Goal: Information Seeking & Learning: Learn about a topic

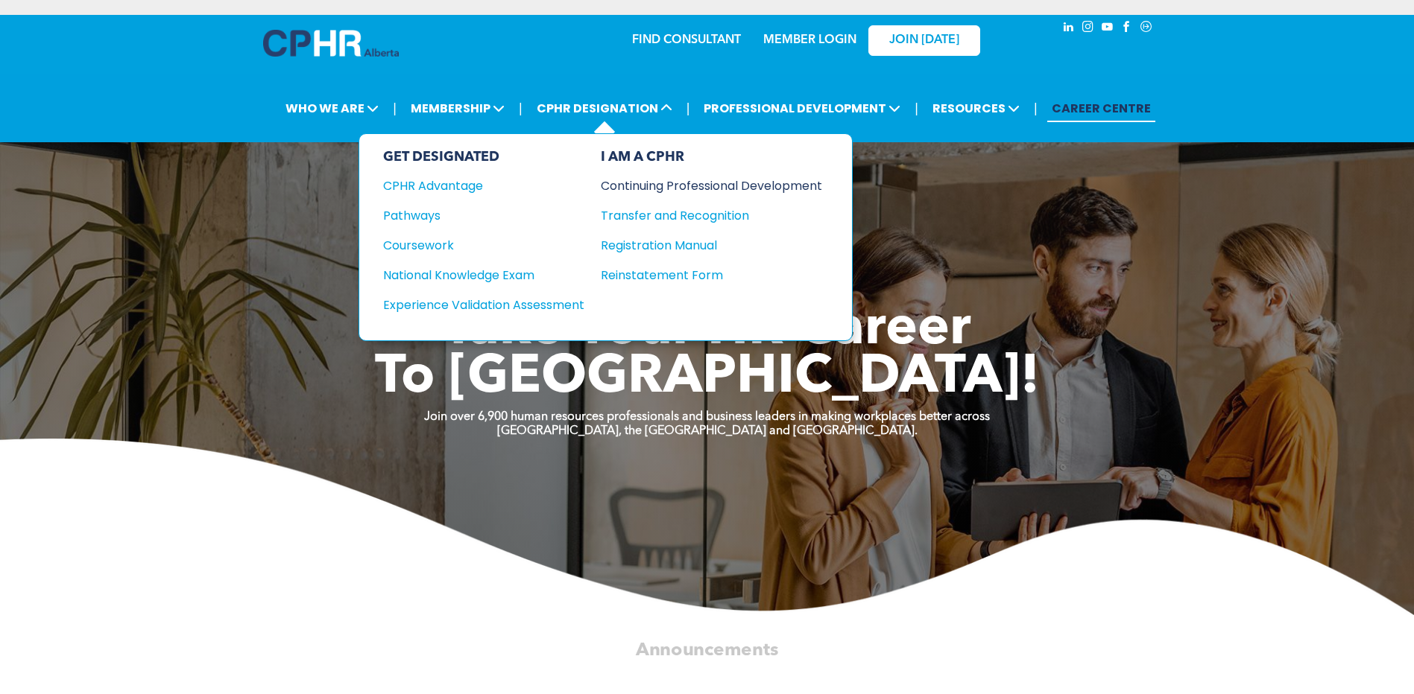
click at [680, 189] on div "Continuing Professional Development" at bounding box center [700, 186] width 199 height 19
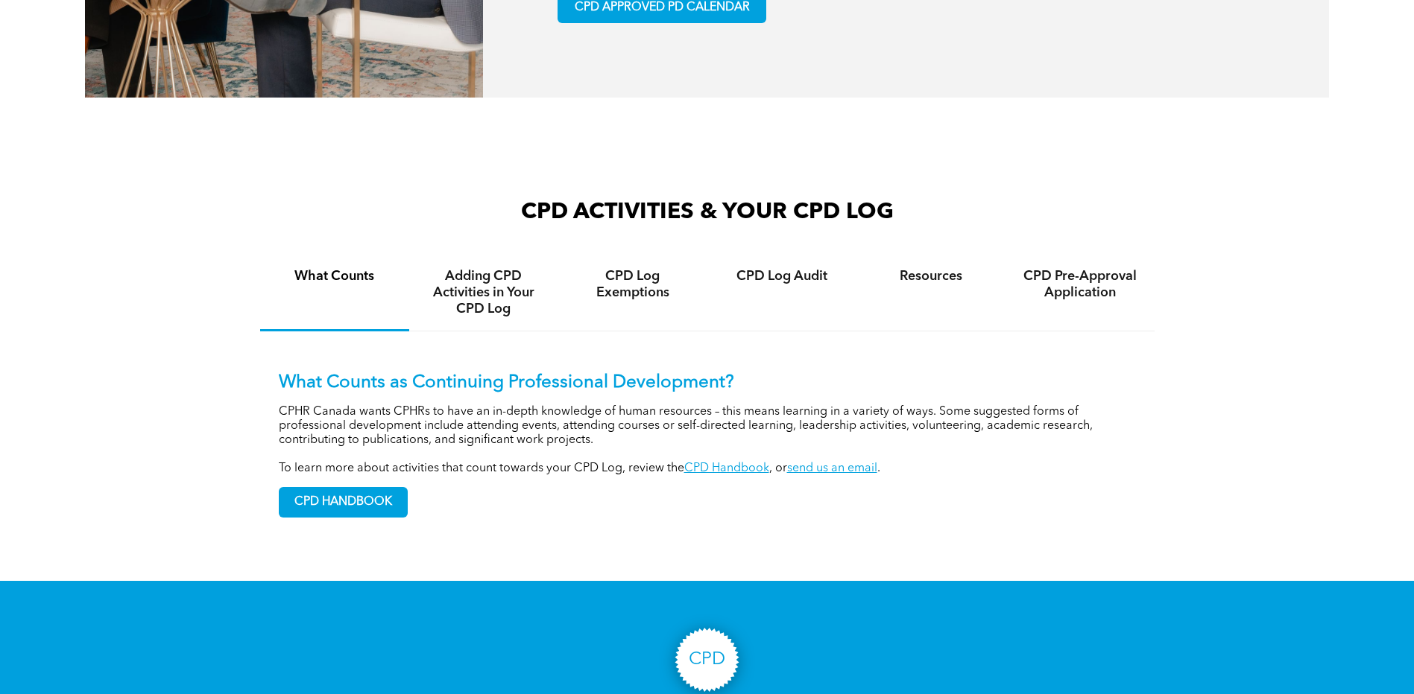
scroll to position [1043, 0]
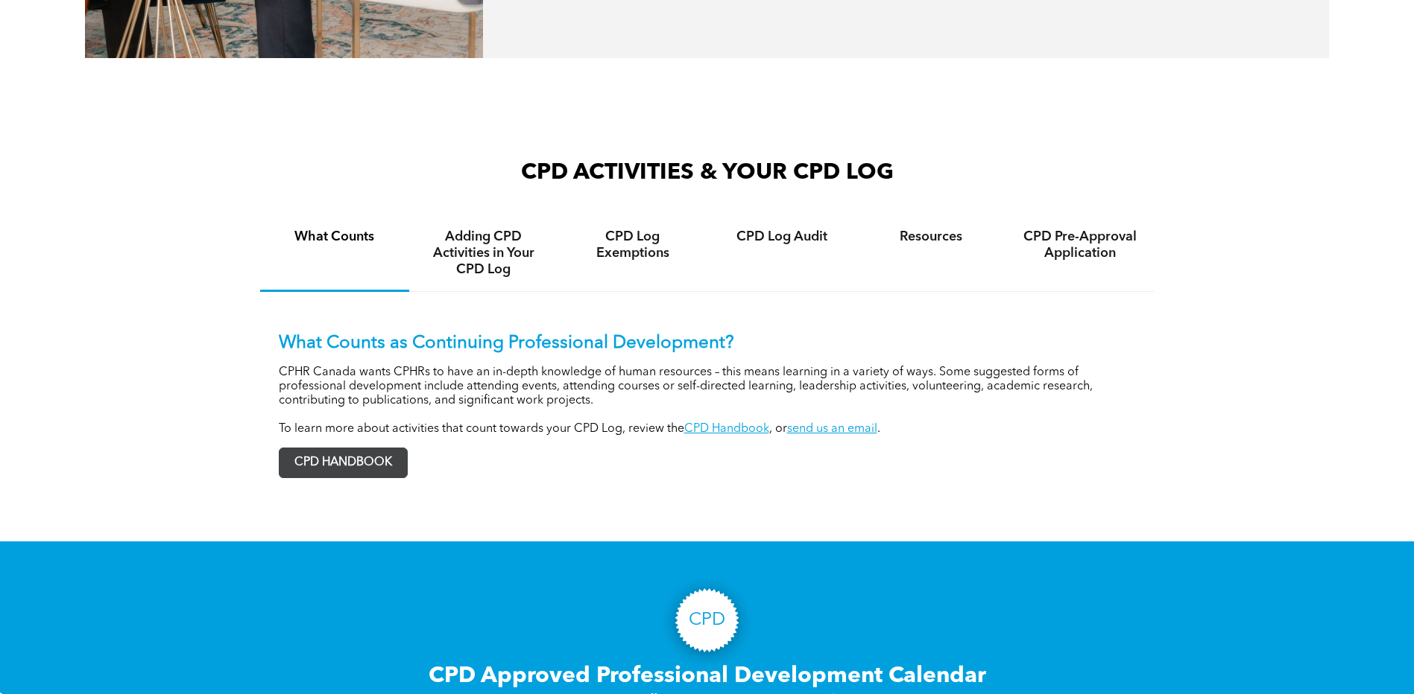
click at [392, 468] on span "CPD HANDBOOK" at bounding box center [342, 463] width 127 height 29
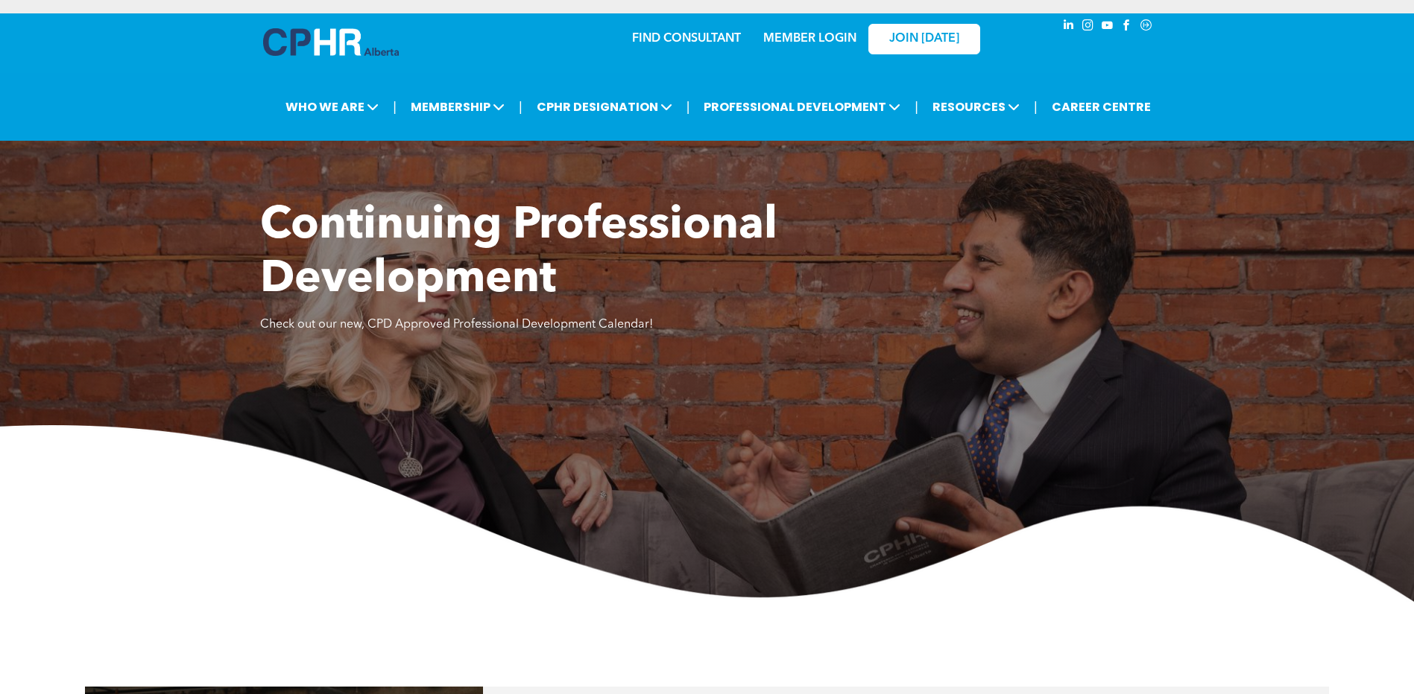
scroll to position [0, 0]
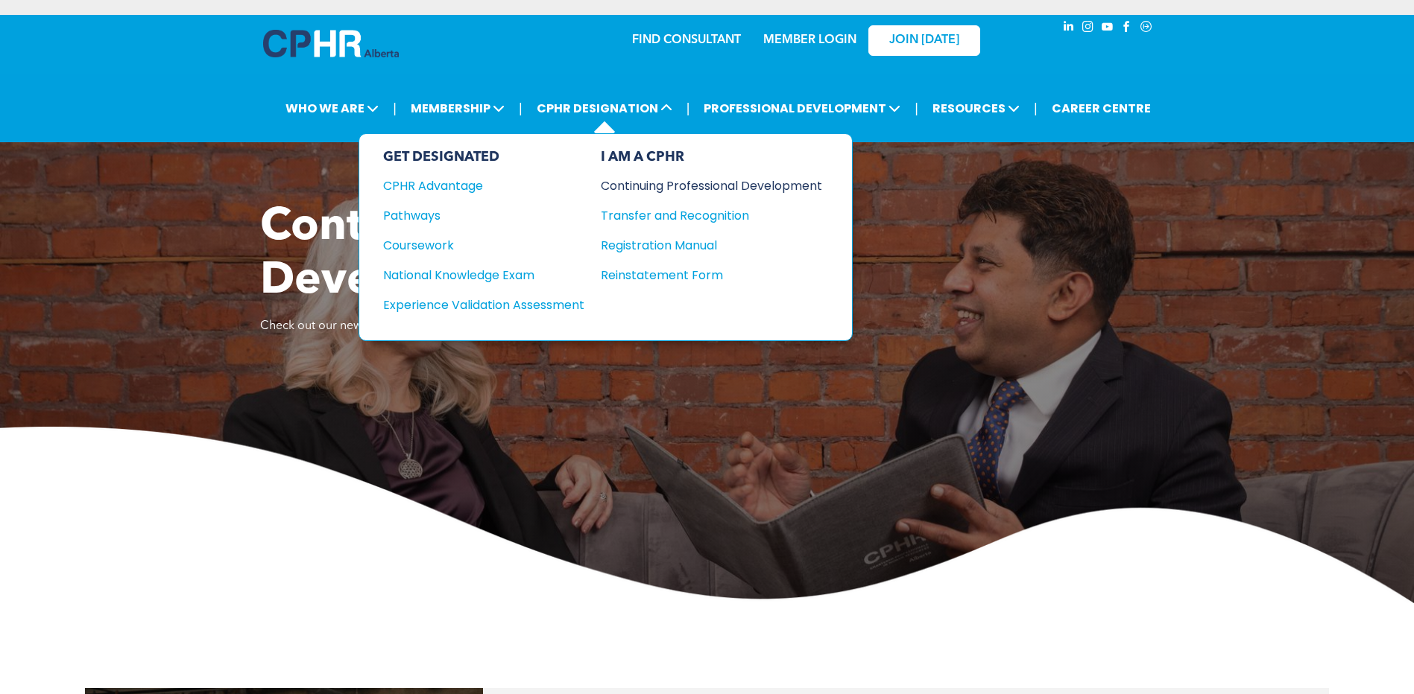
click at [664, 194] on div "Continuing Professional Development" at bounding box center [700, 186] width 199 height 19
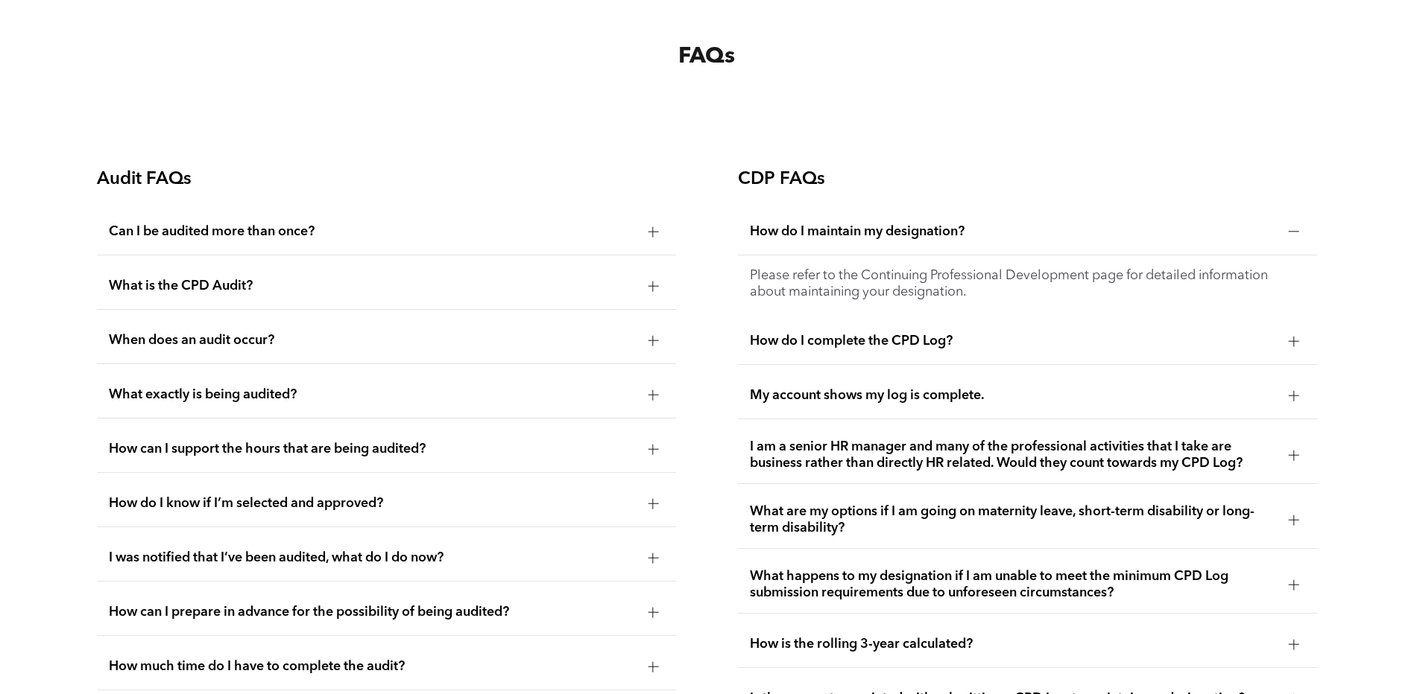
scroll to position [2757, 0]
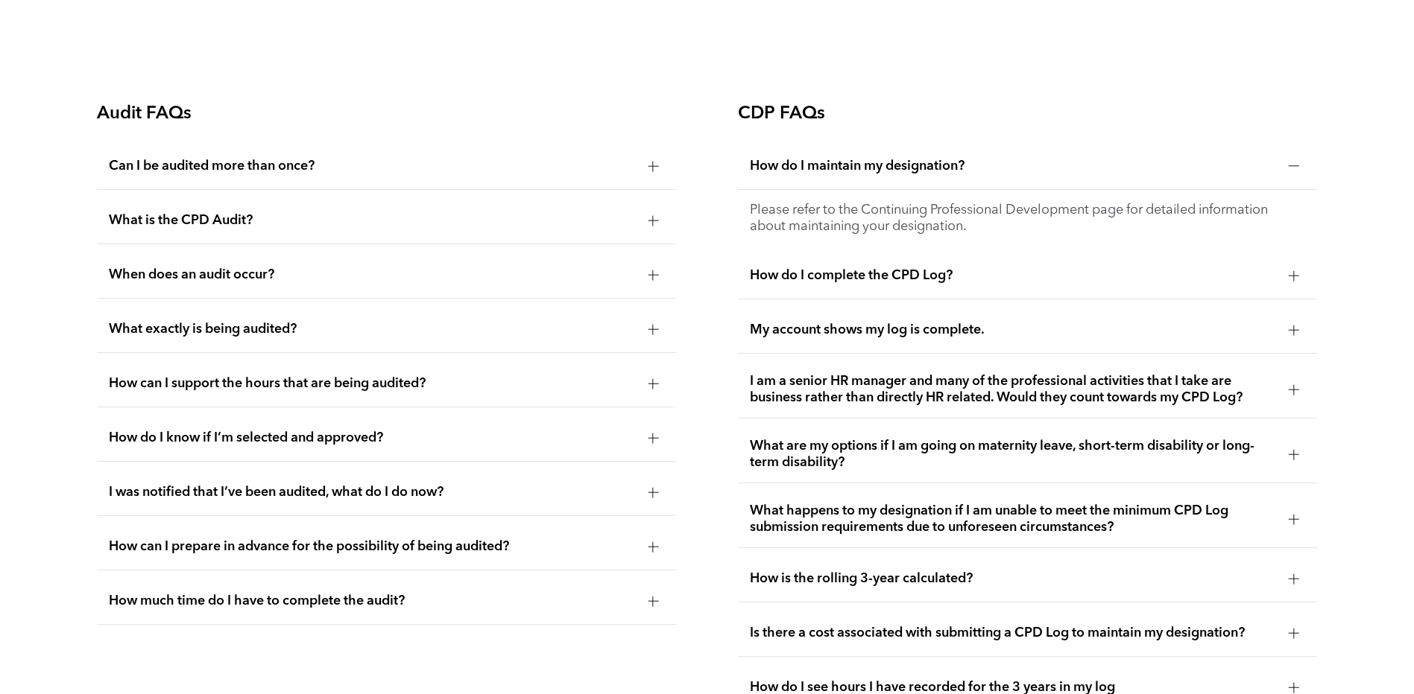
click at [244, 319] on div "What exactly is being audited?" at bounding box center [387, 329] width 580 height 47
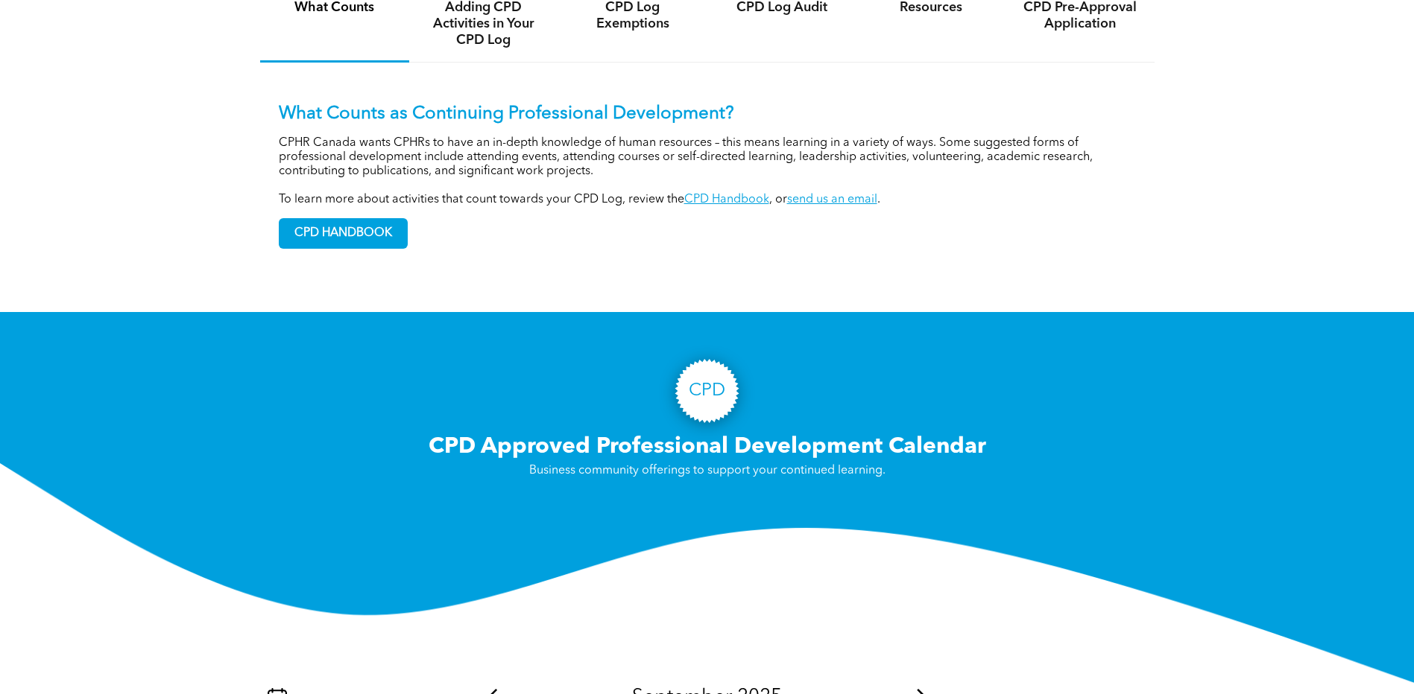
scroll to position [1118, 0]
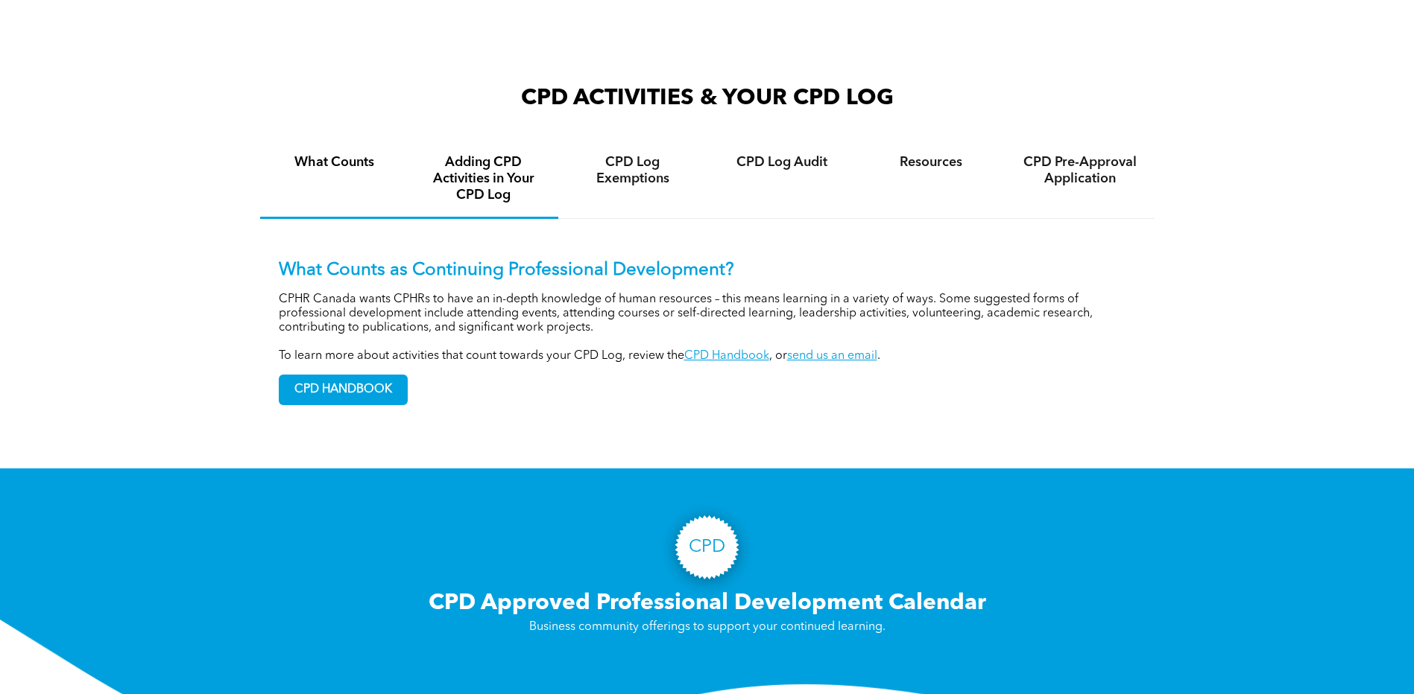
click at [492, 177] on h4 "Adding CPD Activities in Your CPD Log" at bounding box center [483, 178] width 122 height 49
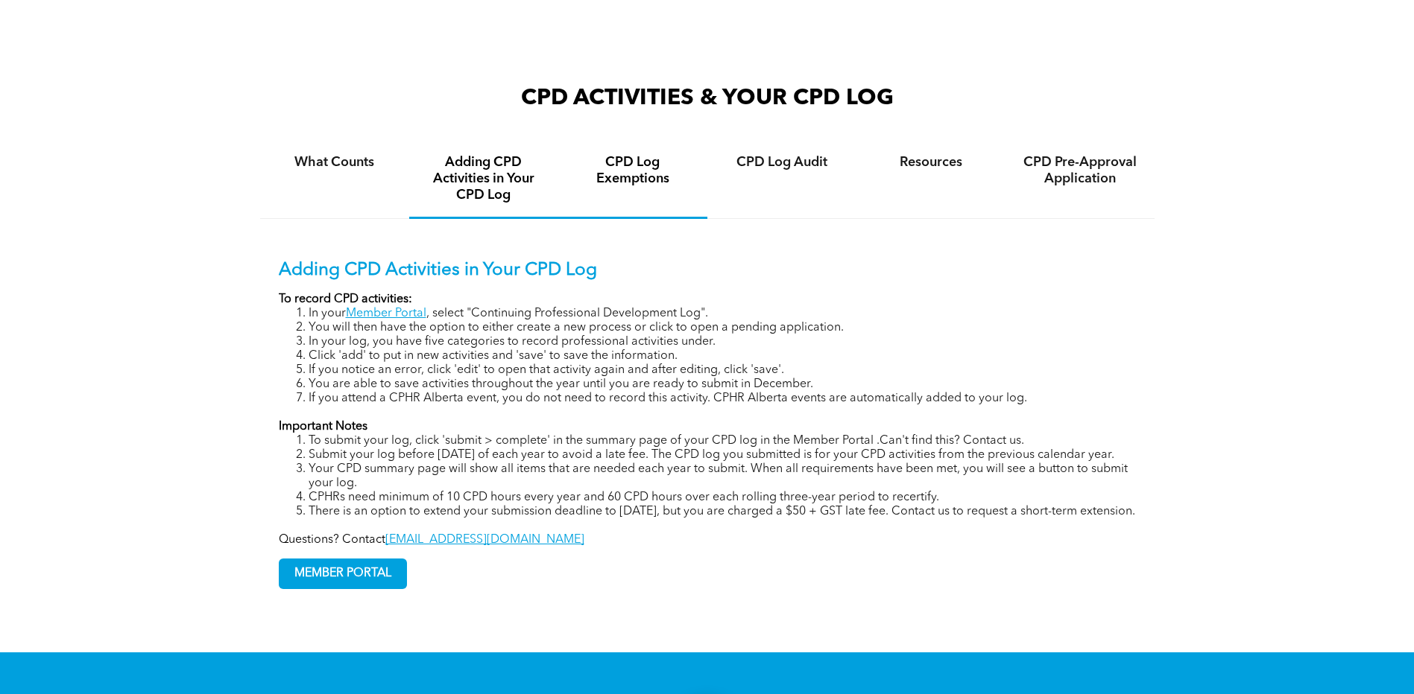
click at [610, 186] on h4 "CPD Log Exemptions" at bounding box center [633, 170] width 122 height 33
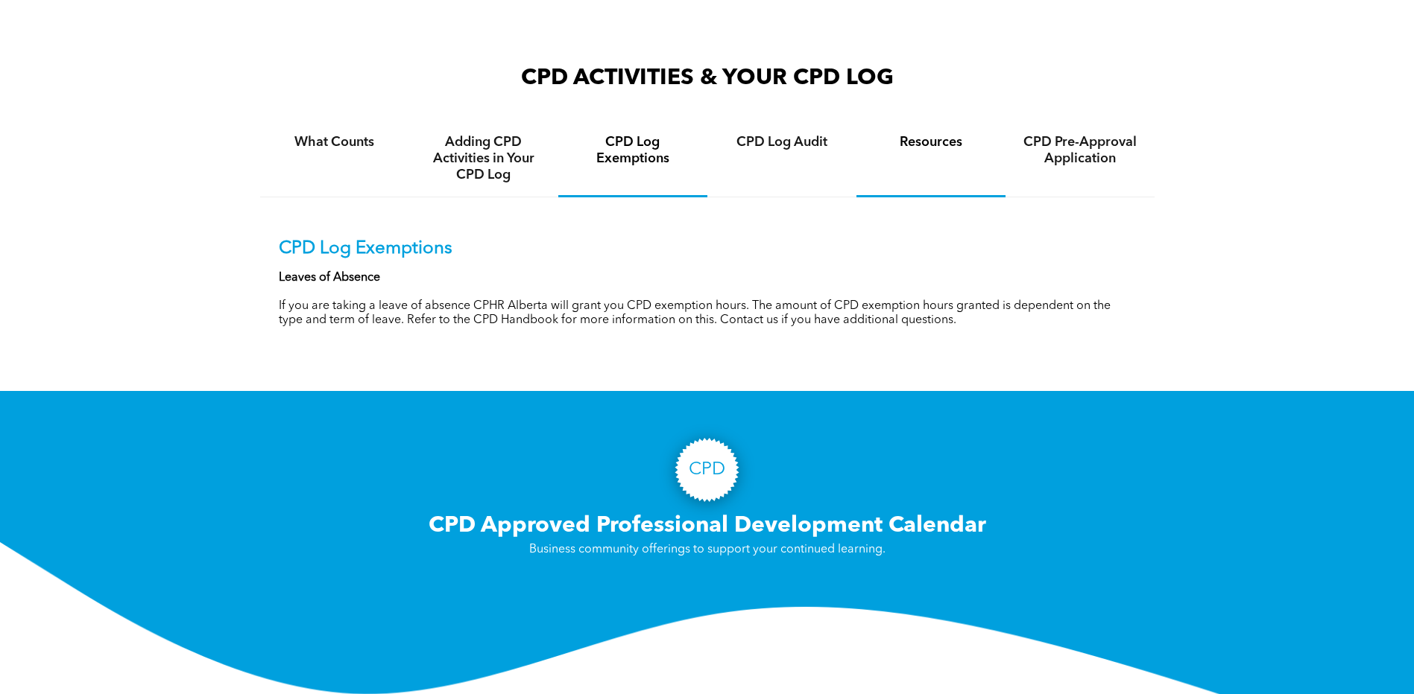
scroll to position [1192, 0]
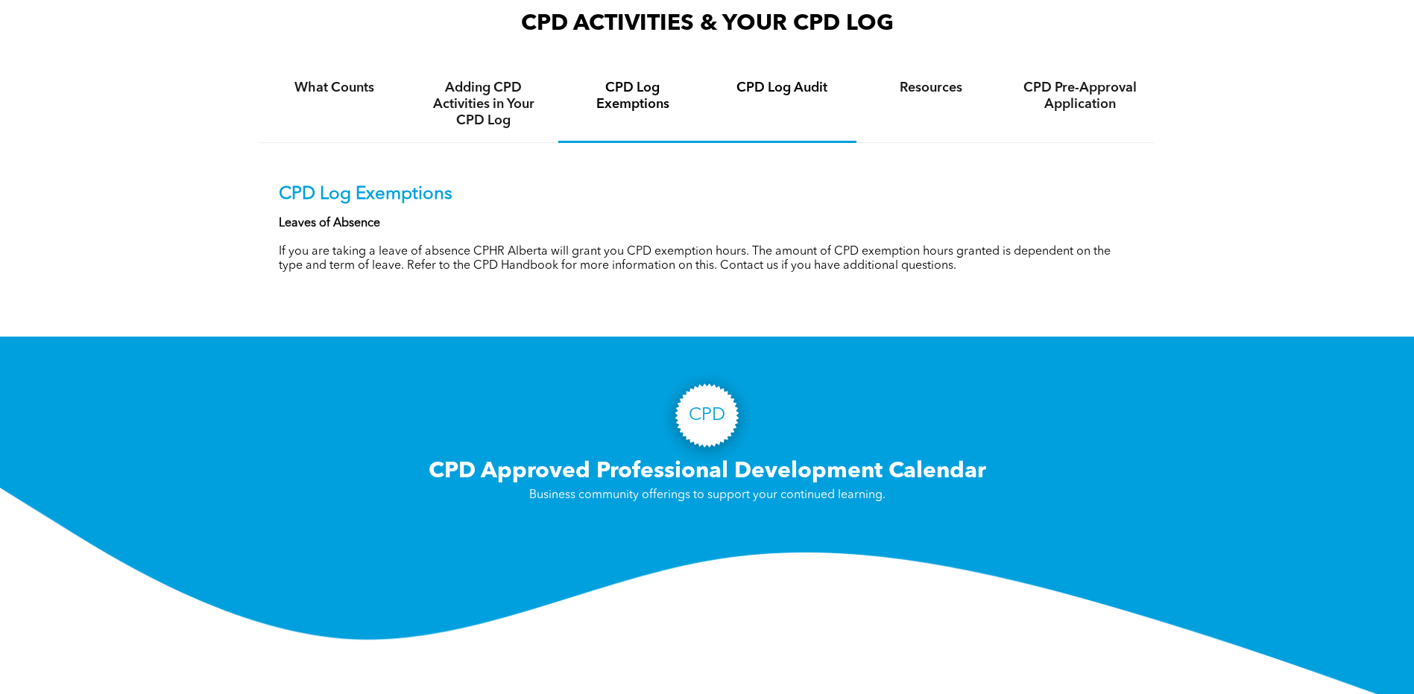
click at [794, 108] on div "CPD Log Audit" at bounding box center [781, 104] width 149 height 77
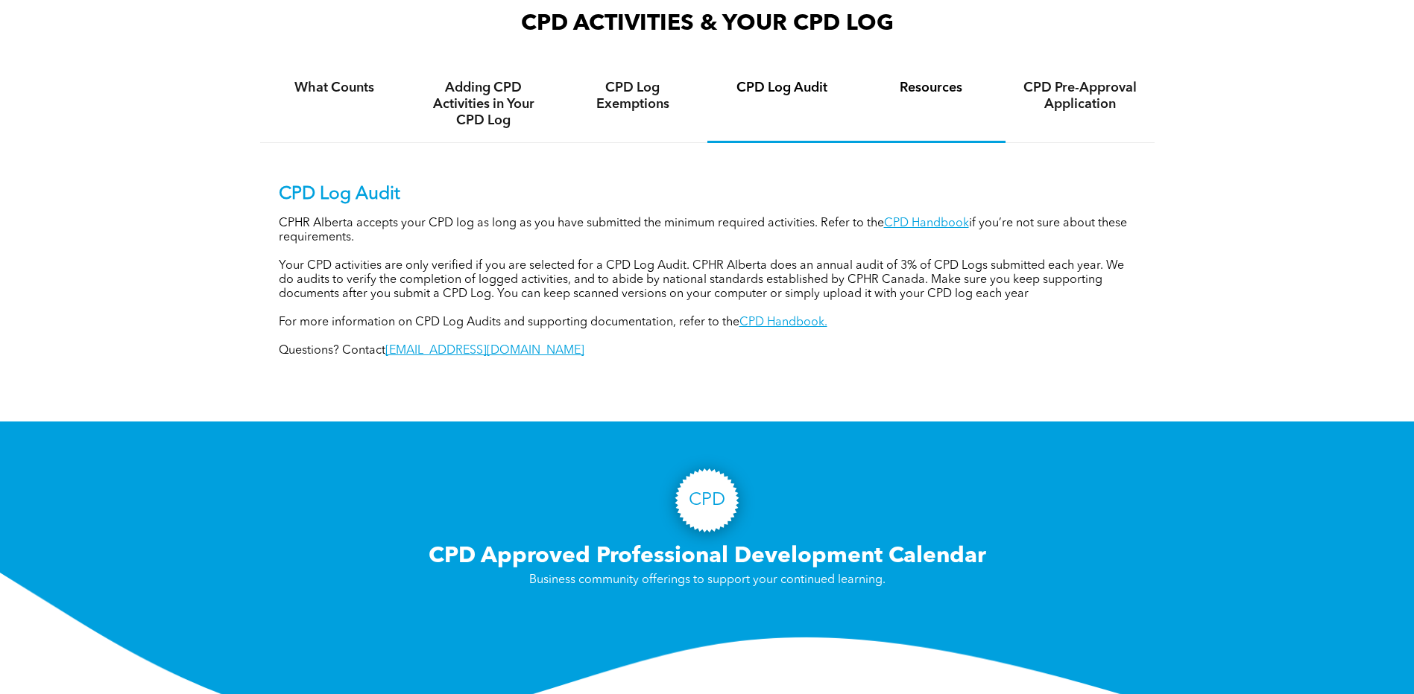
click at [914, 86] on h4 "Resources" at bounding box center [931, 88] width 122 height 16
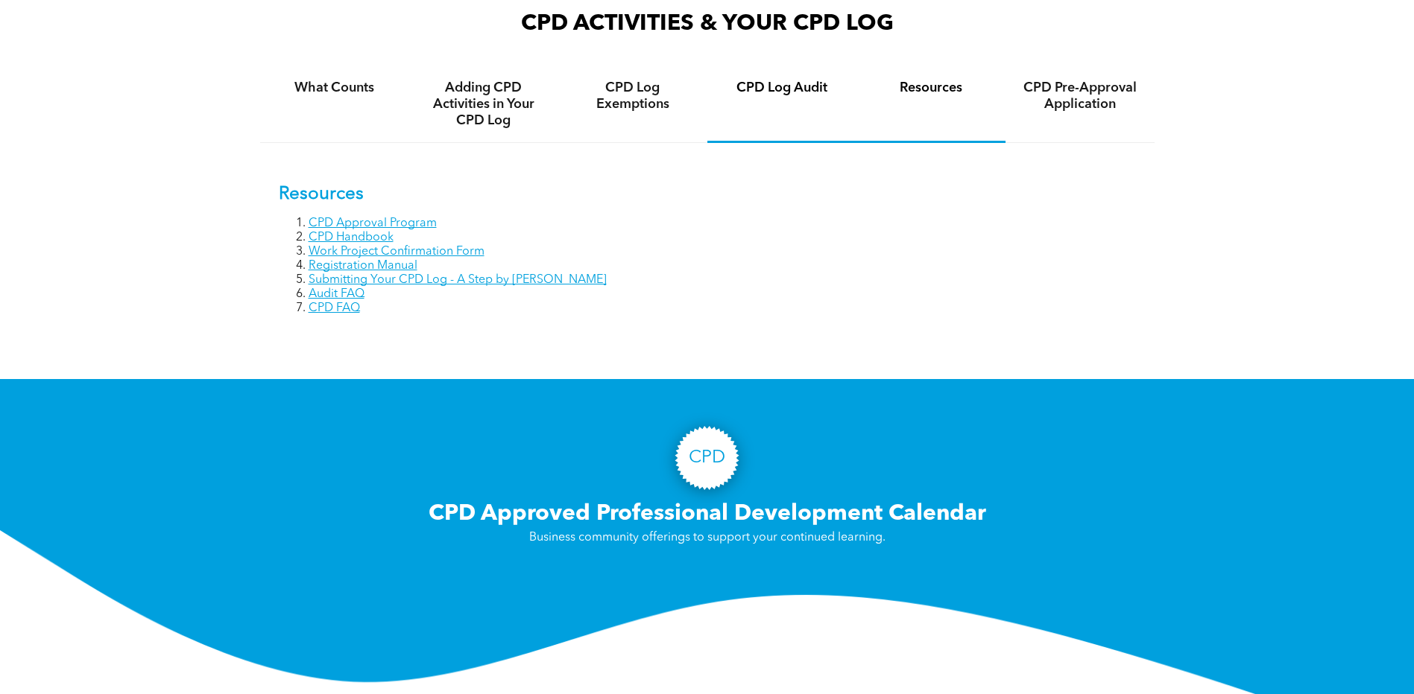
click at [815, 87] on h4 "CPD Log Audit" at bounding box center [782, 88] width 122 height 16
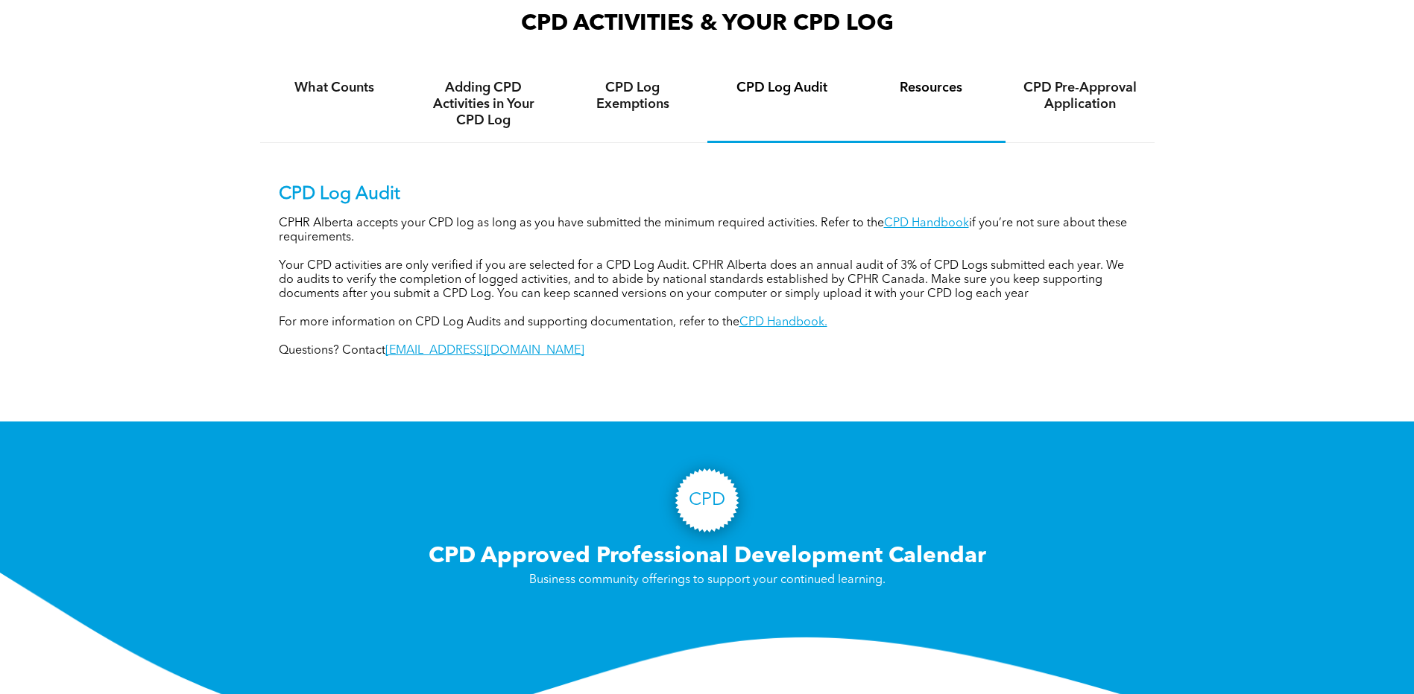
click at [919, 95] on h4 "Resources" at bounding box center [931, 88] width 122 height 16
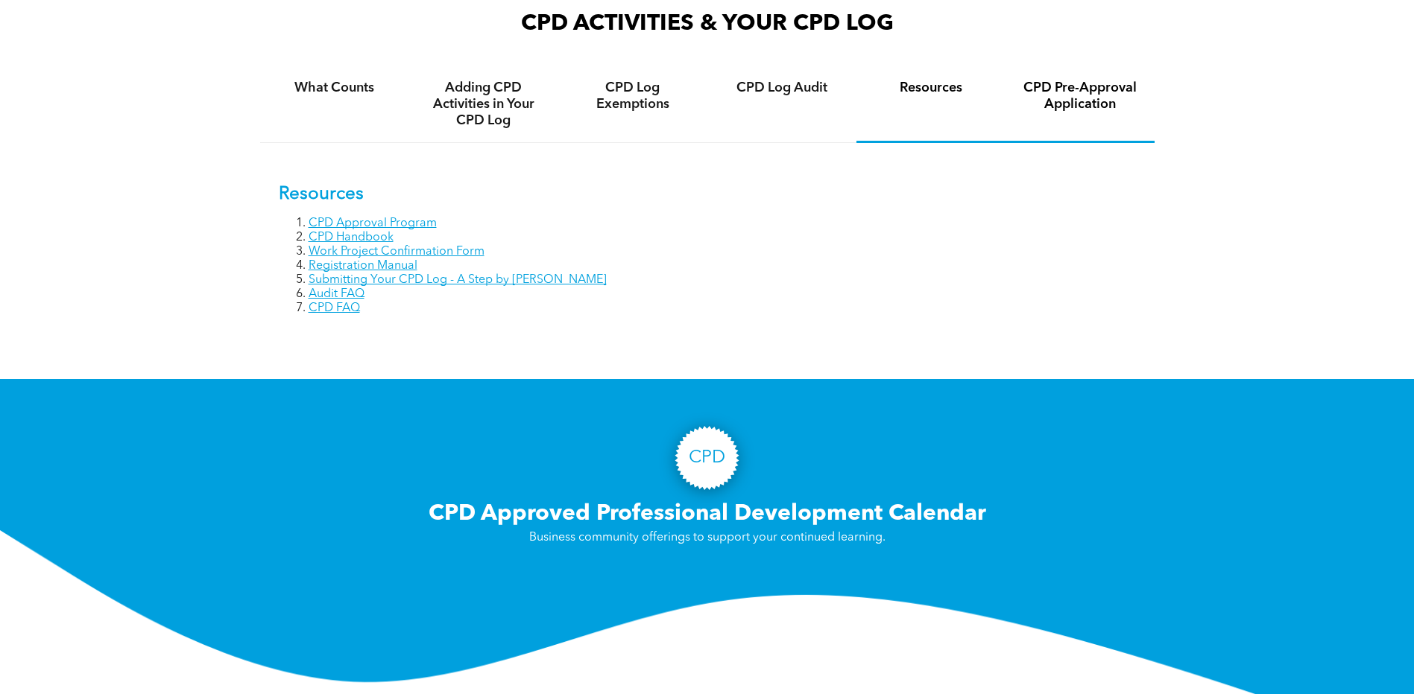
click at [1070, 98] on h4 "CPD Pre-Approval Application" at bounding box center [1080, 96] width 122 height 33
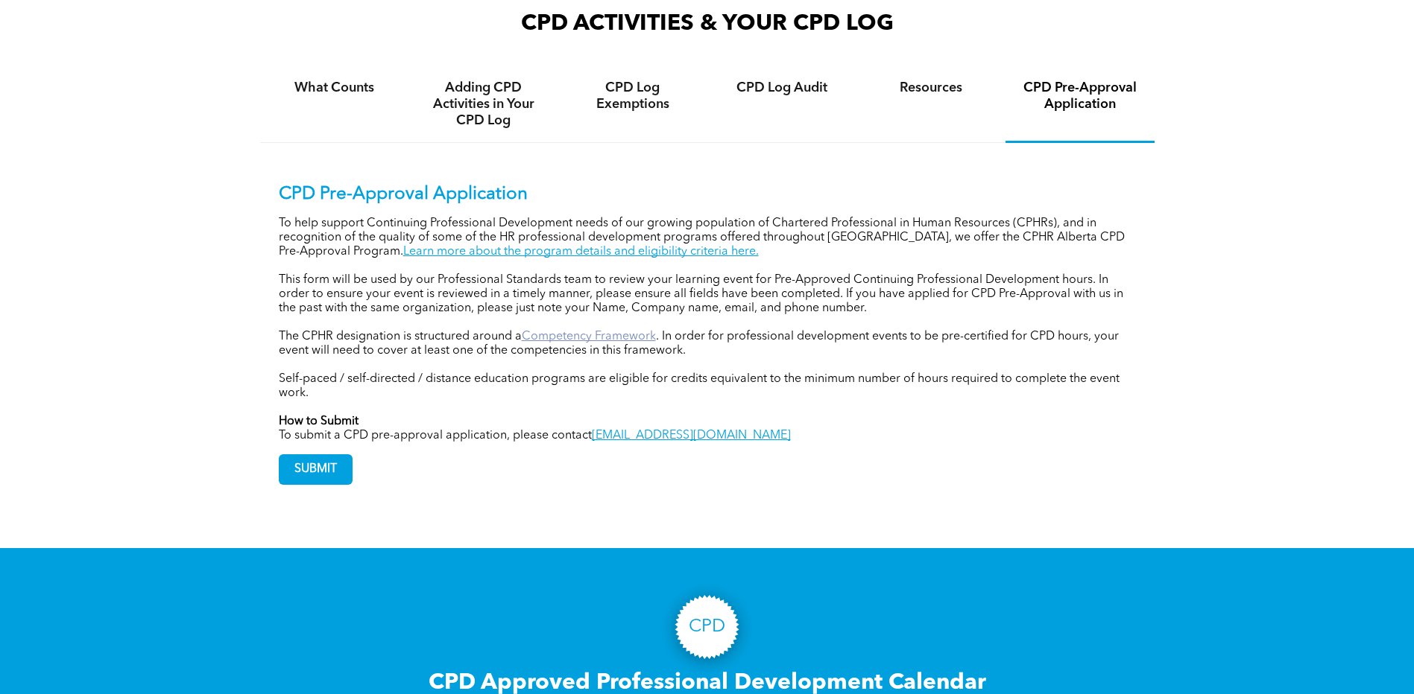
click at [607, 333] on link "Competency Framework" at bounding box center [589, 337] width 134 height 12
